Goal: Task Accomplishment & Management: Use online tool/utility

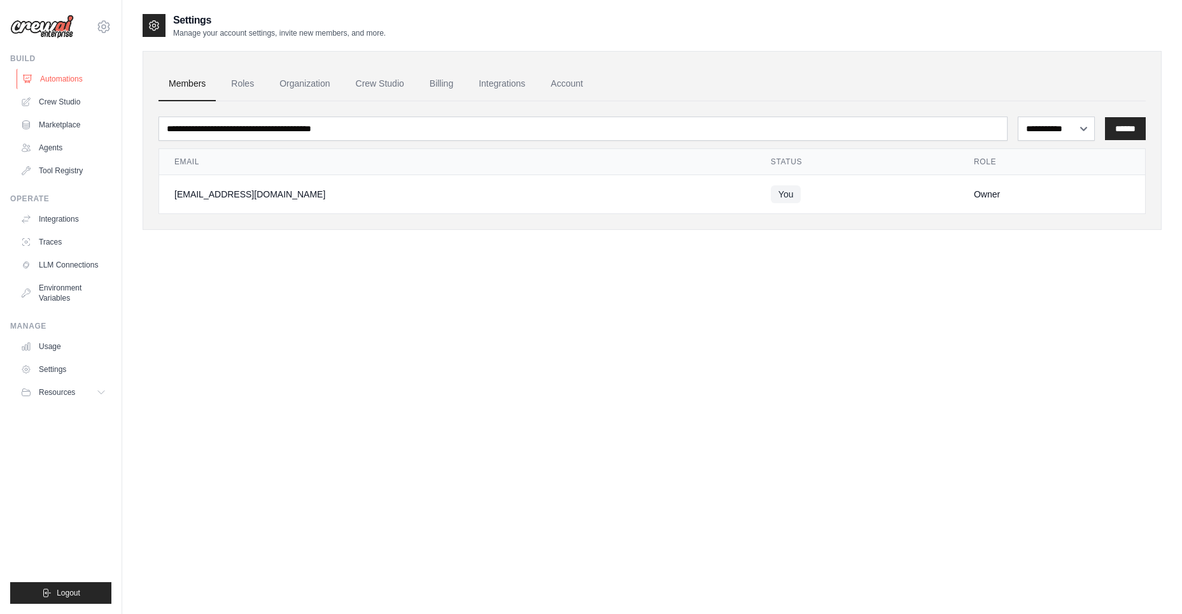
click at [46, 77] on link "Automations" at bounding box center [65, 79] width 96 height 20
click at [72, 267] on link "LLM Connections" at bounding box center [65, 265] width 96 height 20
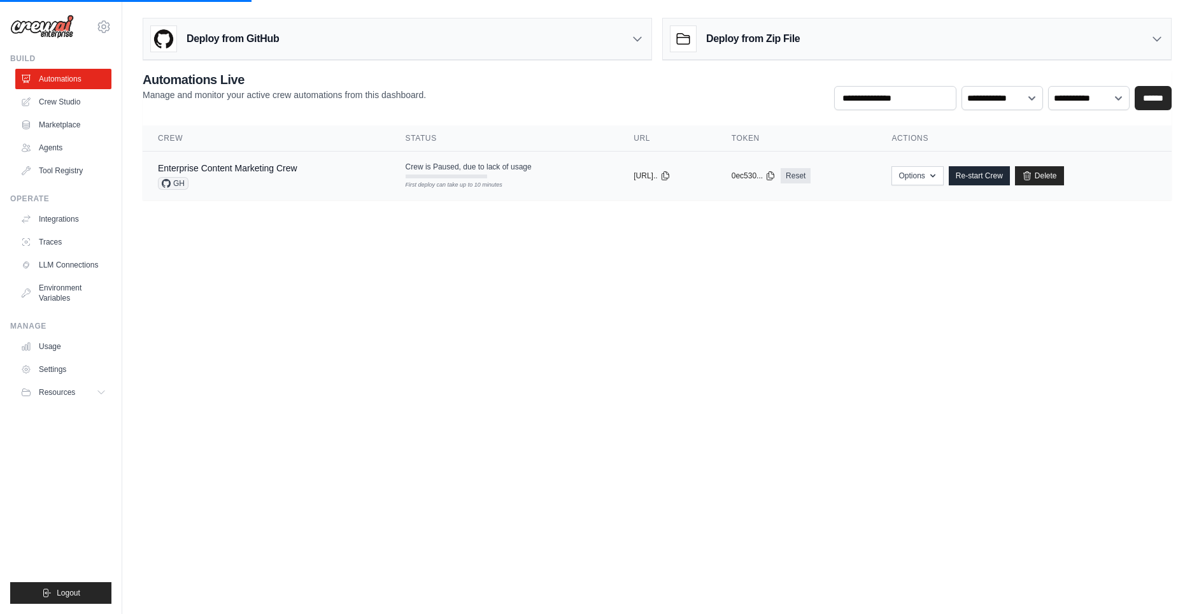
click at [298, 181] on div "Enterprise Content Marketing Crew GH" at bounding box center [266, 176] width 217 height 28
